Goal: Transaction & Acquisition: Book appointment/travel/reservation

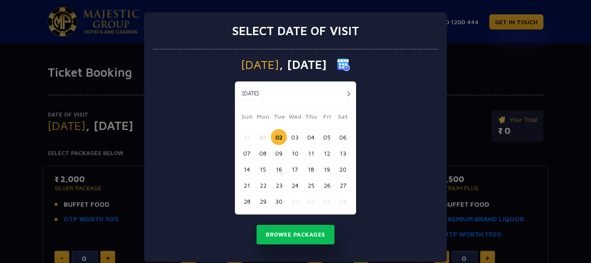
click at [348, 93] on button "button" at bounding box center [348, 93] width 11 height 11
click at [347, 93] on button "button" at bounding box center [348, 93] width 11 height 11
click at [338, 93] on button "button" at bounding box center [332, 93] width 11 height 11
click at [347, 93] on button "button" at bounding box center [348, 93] width 11 height 11
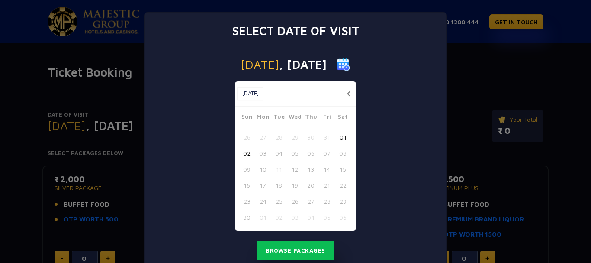
click at [347, 93] on button "button" at bounding box center [348, 93] width 11 height 11
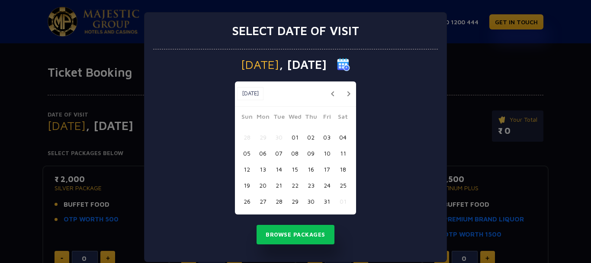
click at [344, 93] on button "button" at bounding box center [348, 93] width 11 height 11
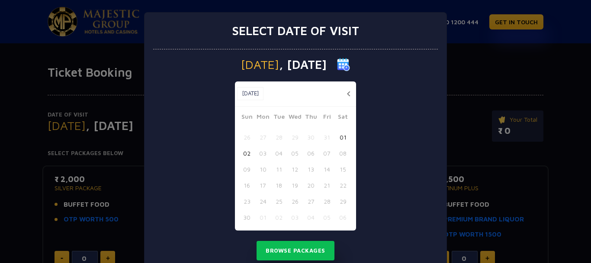
click at [344, 93] on button "button" at bounding box center [348, 93] width 11 height 11
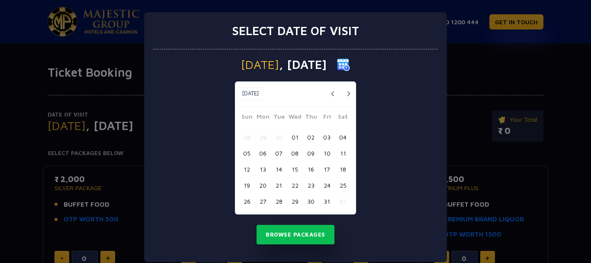
click at [344, 93] on button "button" at bounding box center [348, 93] width 11 height 11
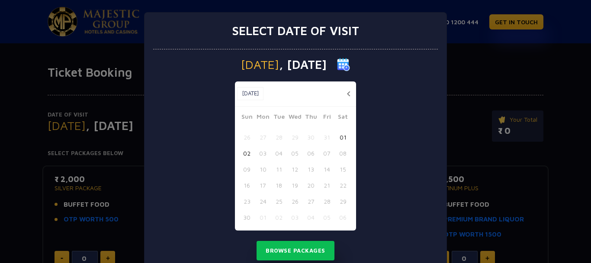
click at [344, 93] on button "button" at bounding box center [348, 93] width 11 height 11
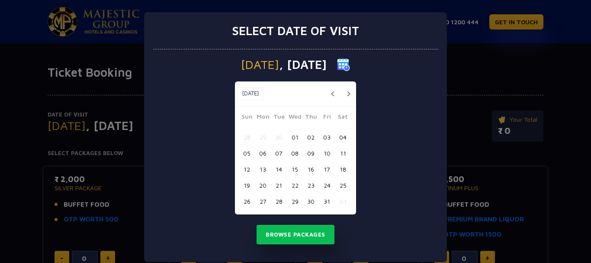
click at [327, 199] on button "31" at bounding box center [327, 201] width 16 height 16
click at [319, 196] on button "31" at bounding box center [327, 201] width 16 height 16
click at [326, 201] on button "31" at bounding box center [327, 201] width 16 height 16
click at [299, 232] on button "Browse Packages" at bounding box center [296, 235] width 78 height 20
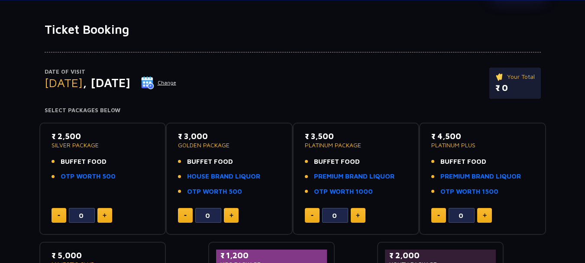
scroll to position [43, 0]
click at [68, 148] on div "₹ 2,500 SILVER PACKAGE BUFFET FOOD OTP WORTH 500" at bounding box center [102, 158] width 103 height 56
click at [84, 145] on p "SILVER PACKAGE" at bounding box center [102, 145] width 103 height 6
click at [81, 154] on div "₹ 2,500 SILVER PACKAGE BUFFET FOOD OTP WORTH 500" at bounding box center [102, 158] width 103 height 56
click at [89, 160] on span "BUFFET FOOD" at bounding box center [84, 161] width 46 height 10
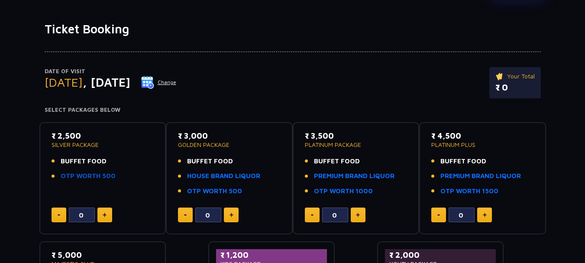
click at [76, 180] on link "OTP WORTH 500" at bounding box center [88, 176] width 55 height 10
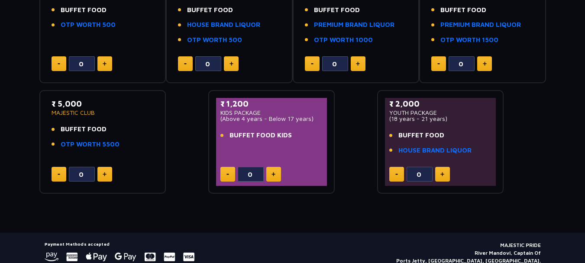
scroll to position [143, 0]
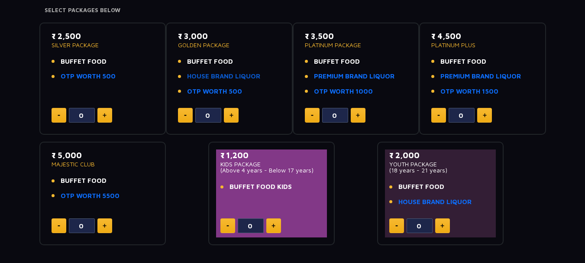
click at [211, 80] on link "HOUSE BRAND LIQUOR" at bounding box center [223, 76] width 73 height 10
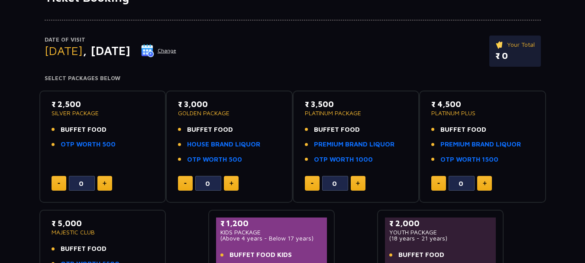
scroll to position [0, 0]
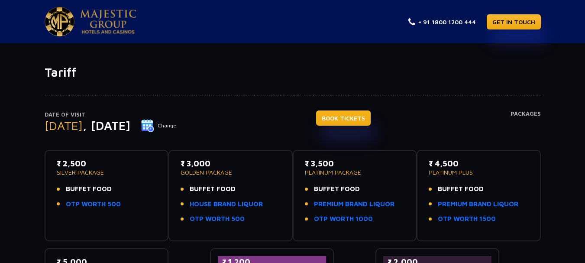
click at [362, 124] on link "BOOK TICKETS" at bounding box center [343, 117] width 55 height 15
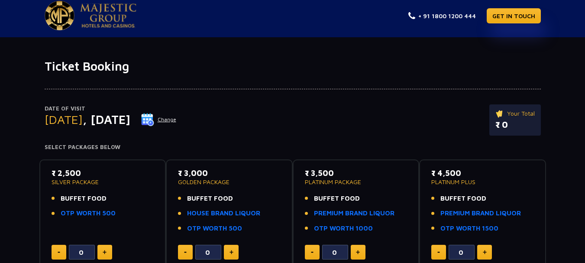
scroll to position [130, 0]
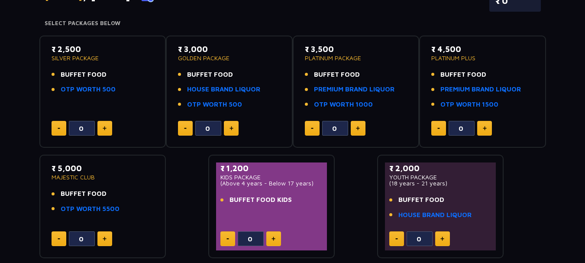
click at [228, 129] on button at bounding box center [231, 128] width 15 height 15
click at [228, 125] on button at bounding box center [231, 128] width 15 height 15
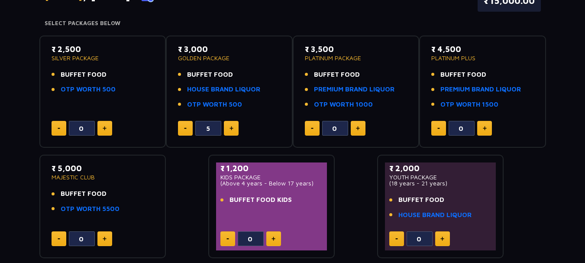
click at [228, 125] on button at bounding box center [231, 128] width 15 height 15
click at [186, 126] on button at bounding box center [185, 128] width 15 height 15
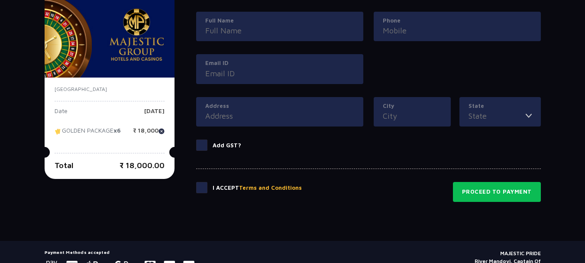
scroll to position [254, 0]
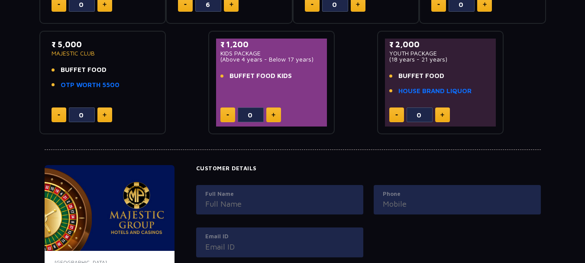
click at [188, 7] on button at bounding box center [185, 4] width 15 height 15
type input "5"
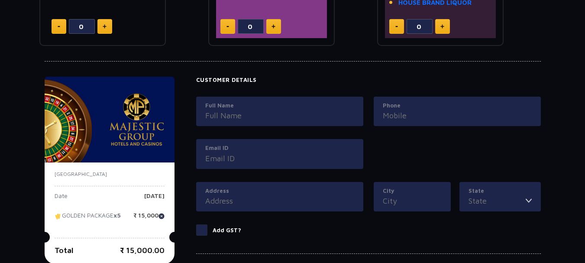
scroll to position [427, 0]
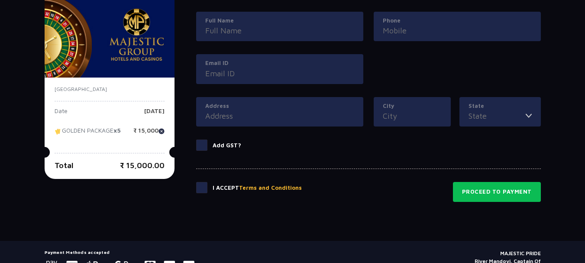
click at [101, 109] on div "Date Friday, 31 Oct 2025" at bounding box center [110, 114] width 110 height 13
click at [144, 112] on p "Friday, 31 Oct 2025" at bounding box center [154, 114] width 20 height 13
click at [69, 90] on p "India" at bounding box center [110, 89] width 110 height 8
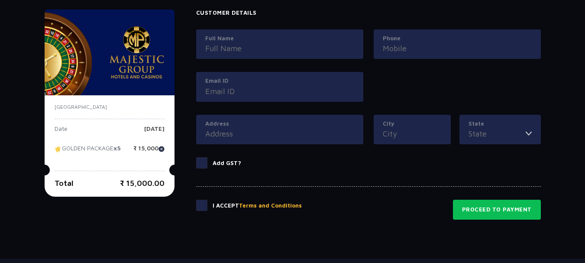
scroll to position [470, 0]
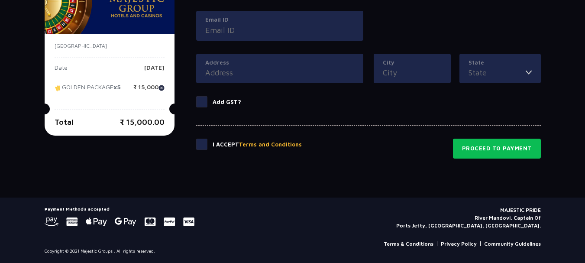
click at [254, 142] on button "Terms and Conditions" at bounding box center [270, 144] width 63 height 9
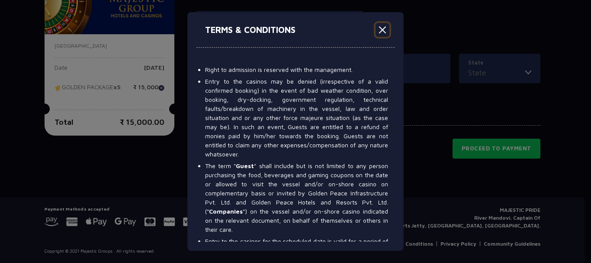
click at [384, 28] on button "Close" at bounding box center [383, 30] width 14 height 14
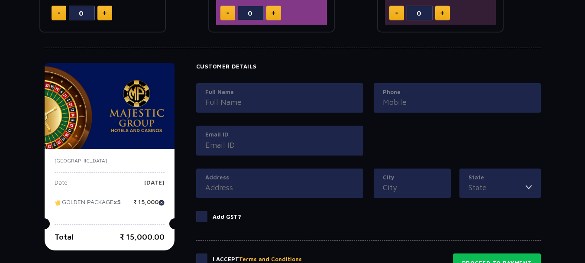
scroll to position [297, 0]
